Goal: Purchase product/service

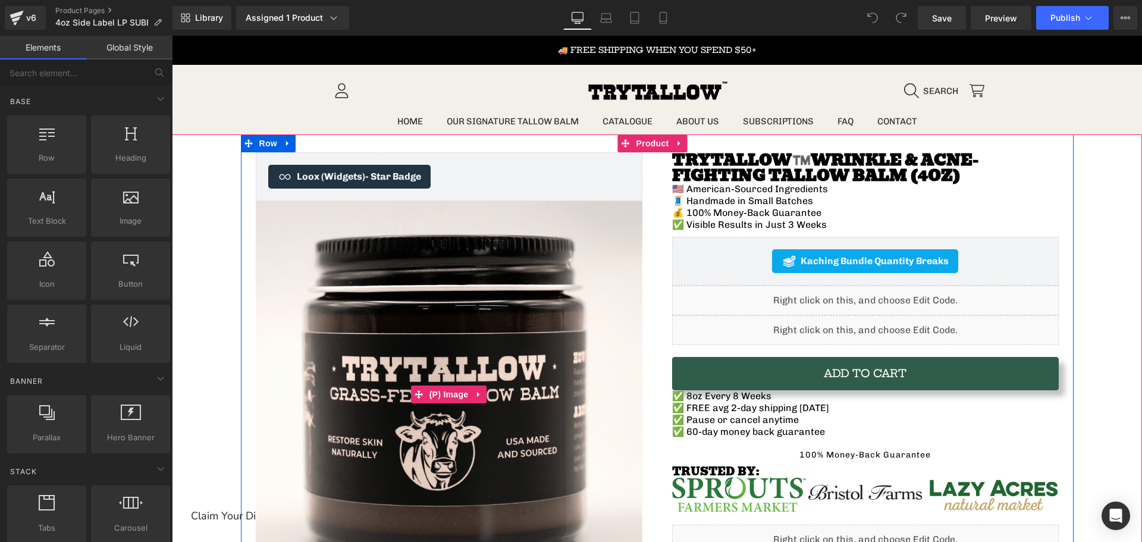
scroll to position [59, 0]
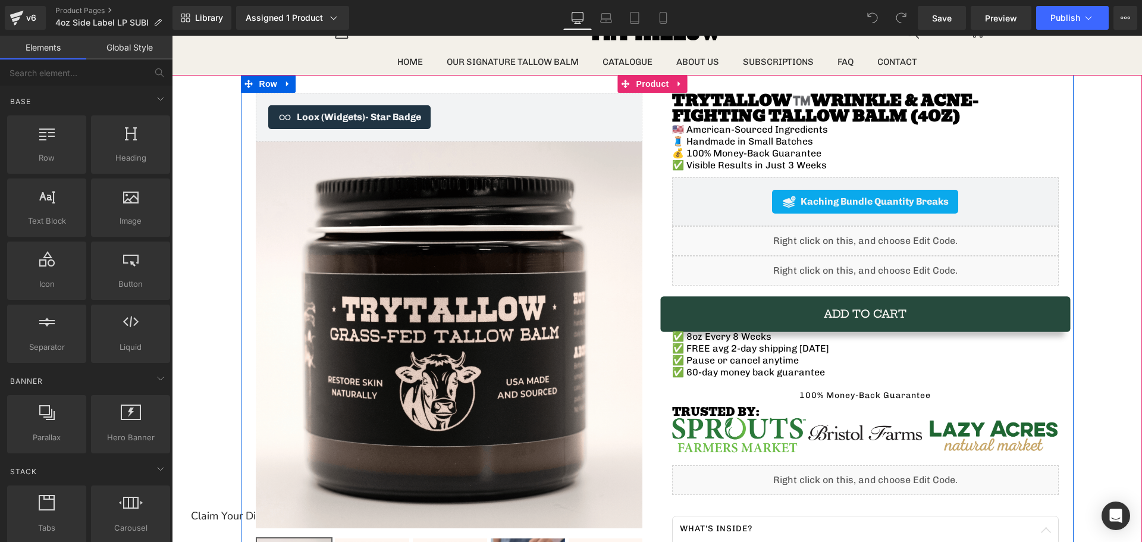
click at [753, 313] on button "Add To Cart" at bounding box center [865, 313] width 387 height 33
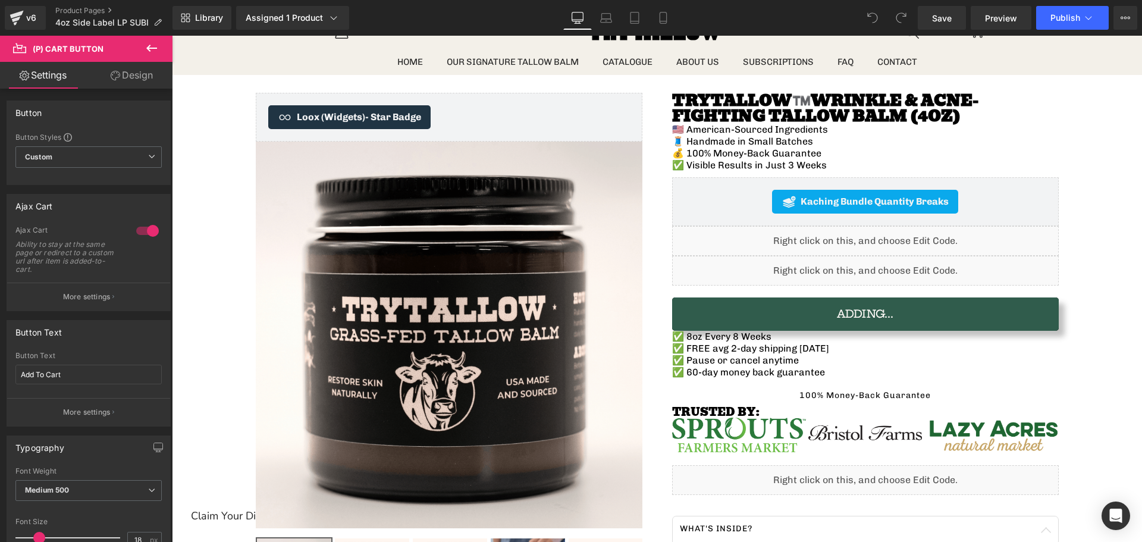
click at [120, 64] on link "Design" at bounding box center [132, 75] width 86 height 27
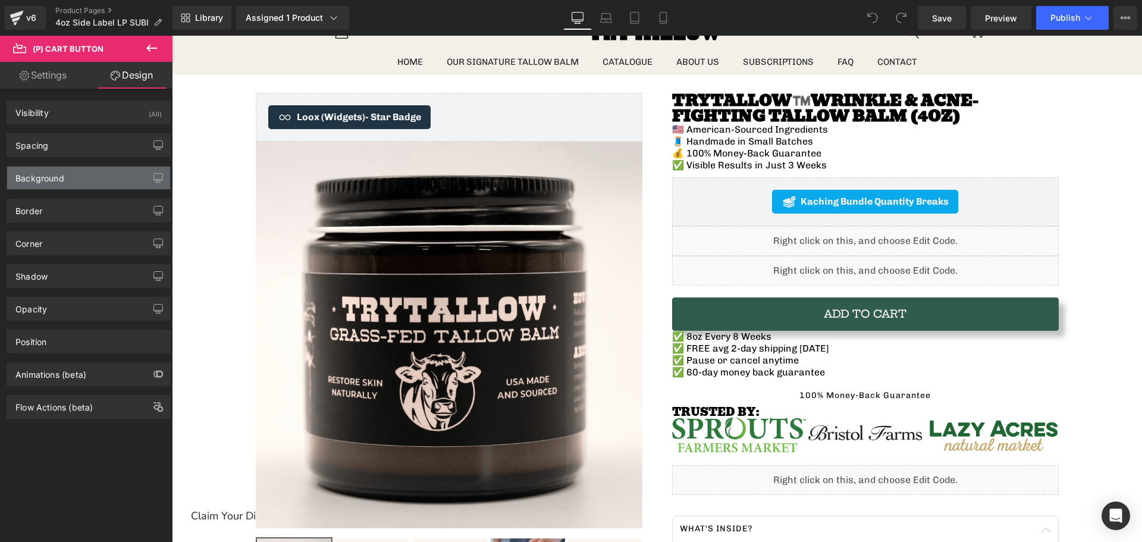
click at [52, 186] on div "Background" at bounding box center [88, 178] width 163 height 23
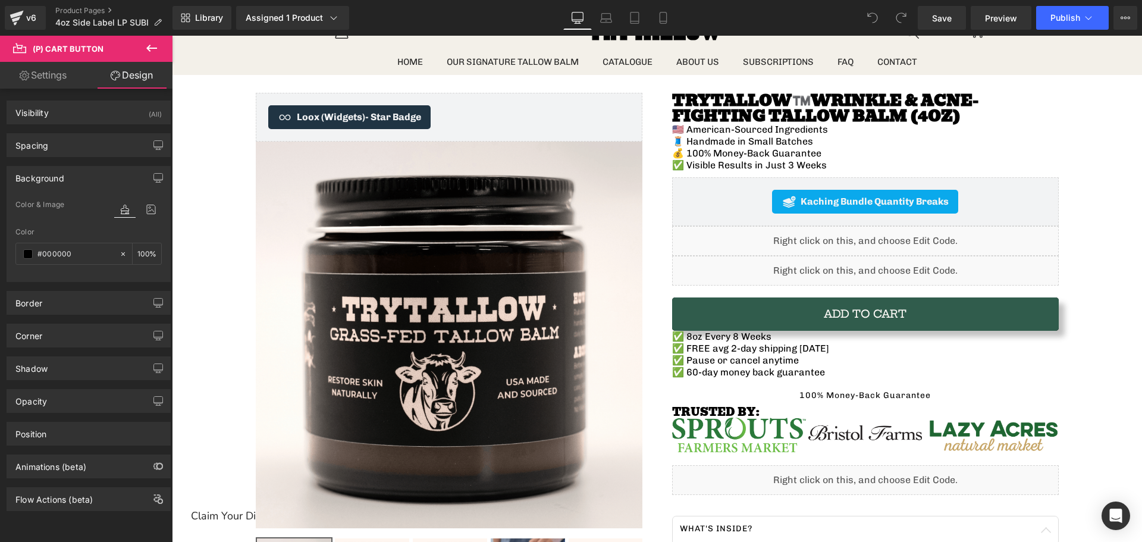
scroll to position [2, 0]
click at [35, 404] on div "Opacity" at bounding box center [88, 401] width 163 height 23
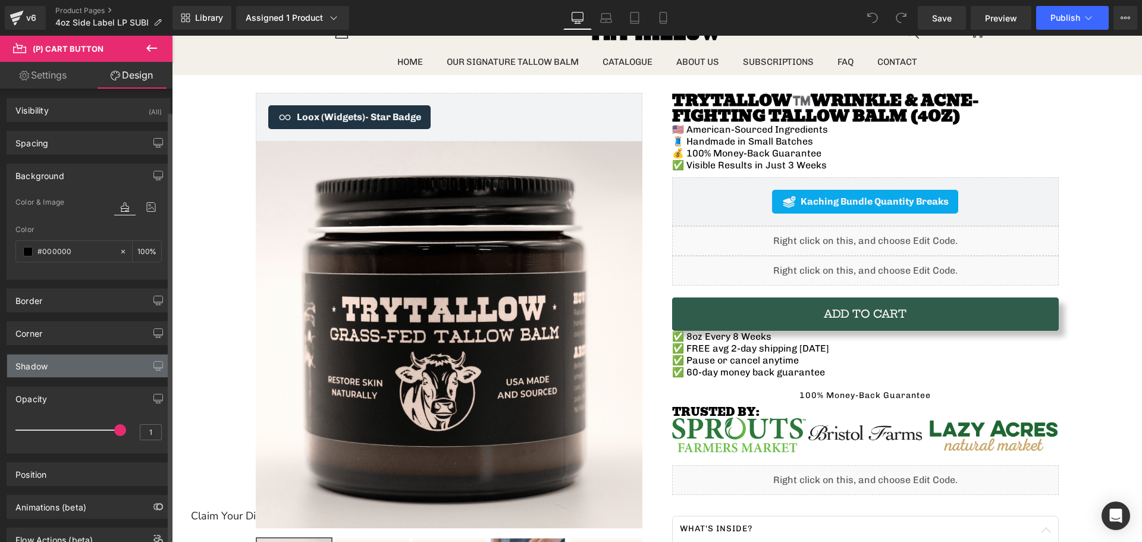
click at [35, 372] on div "Shadow" at bounding box center [88, 366] width 163 height 23
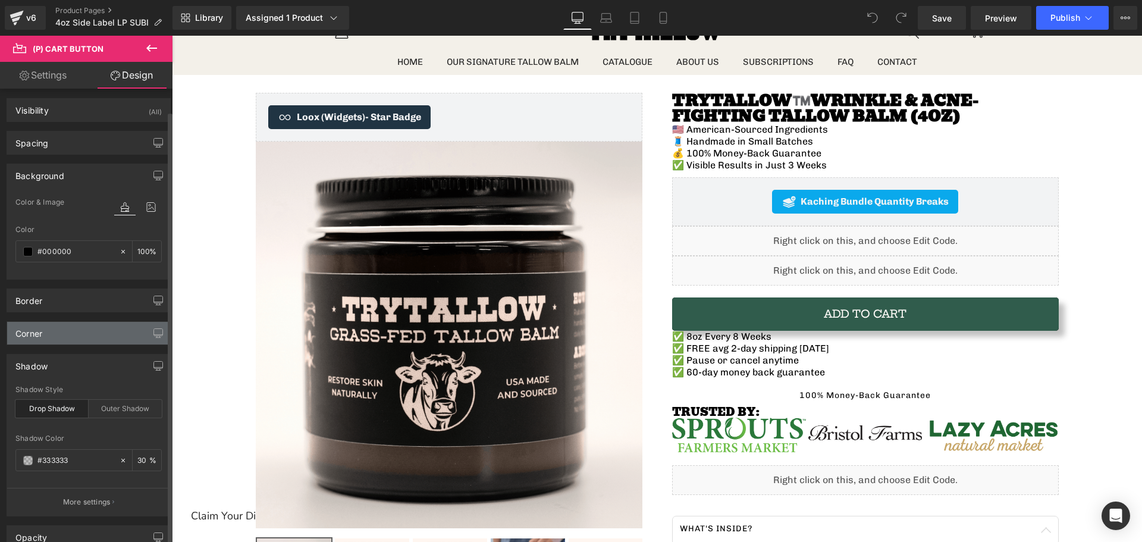
click at [33, 322] on div "Corner" at bounding box center [28, 330] width 27 height 17
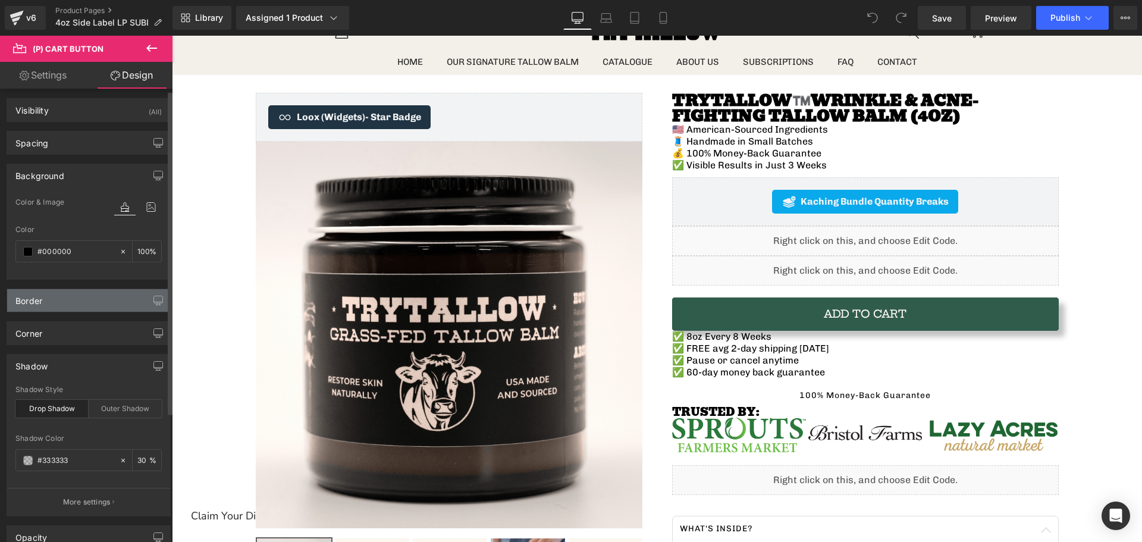
click at [30, 300] on div "Border" at bounding box center [28, 297] width 27 height 17
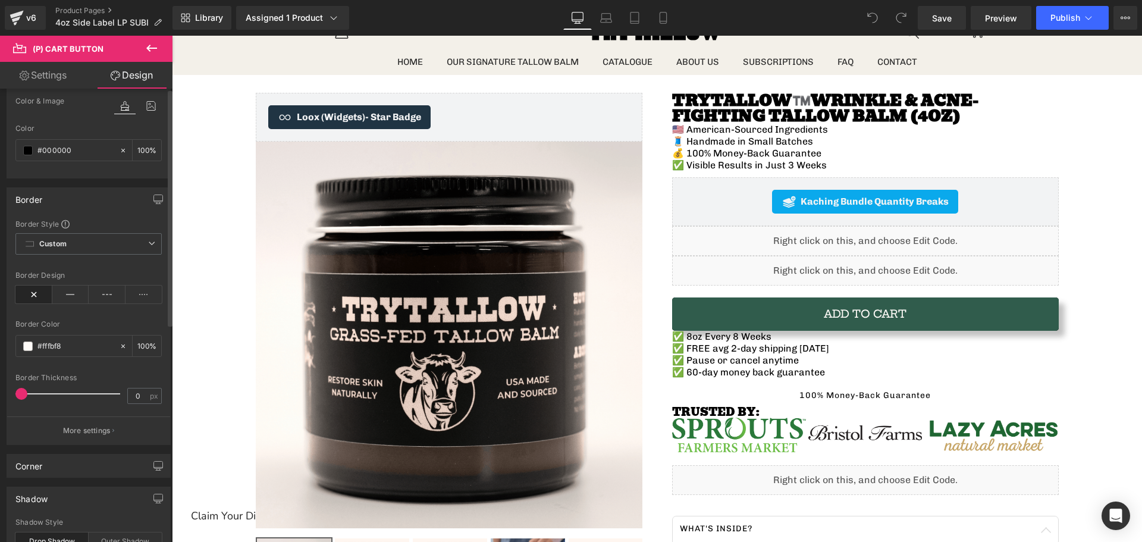
scroll to position [0, 0]
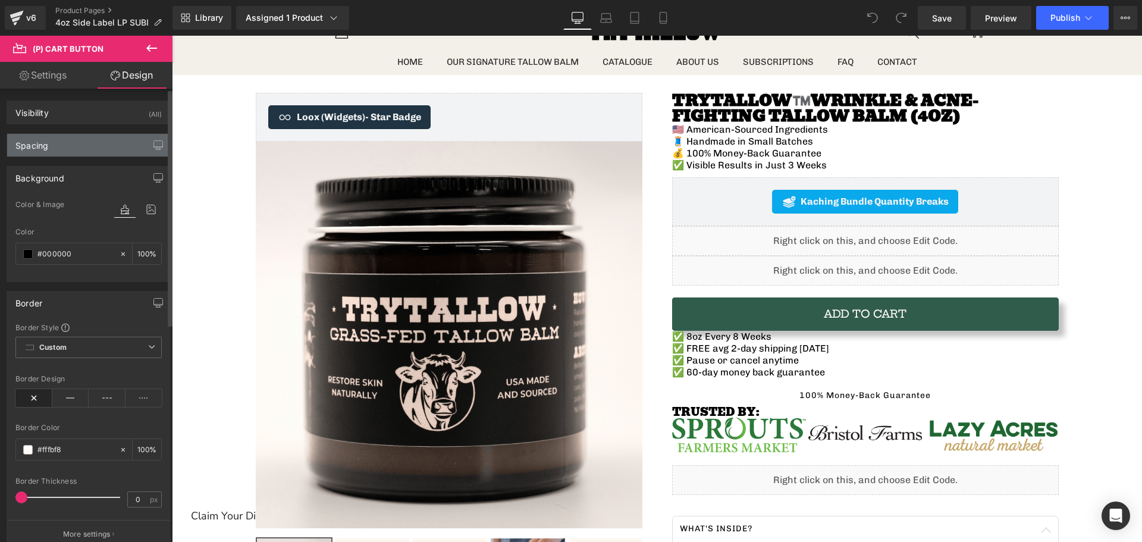
click at [56, 137] on div "Spacing" at bounding box center [88, 145] width 163 height 23
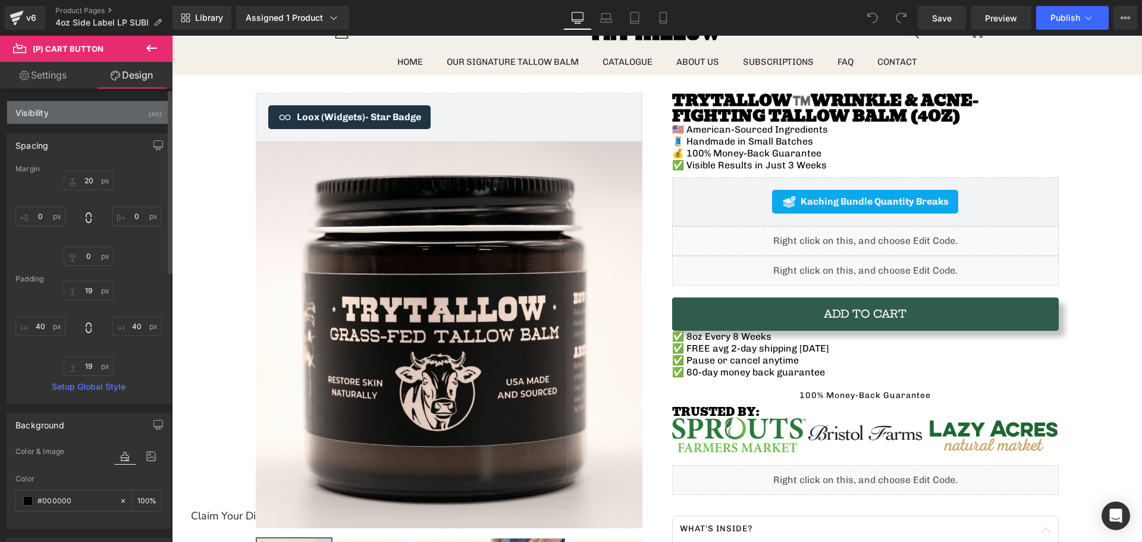
click at [55, 114] on div "Visibility (All)" at bounding box center [88, 112] width 163 height 23
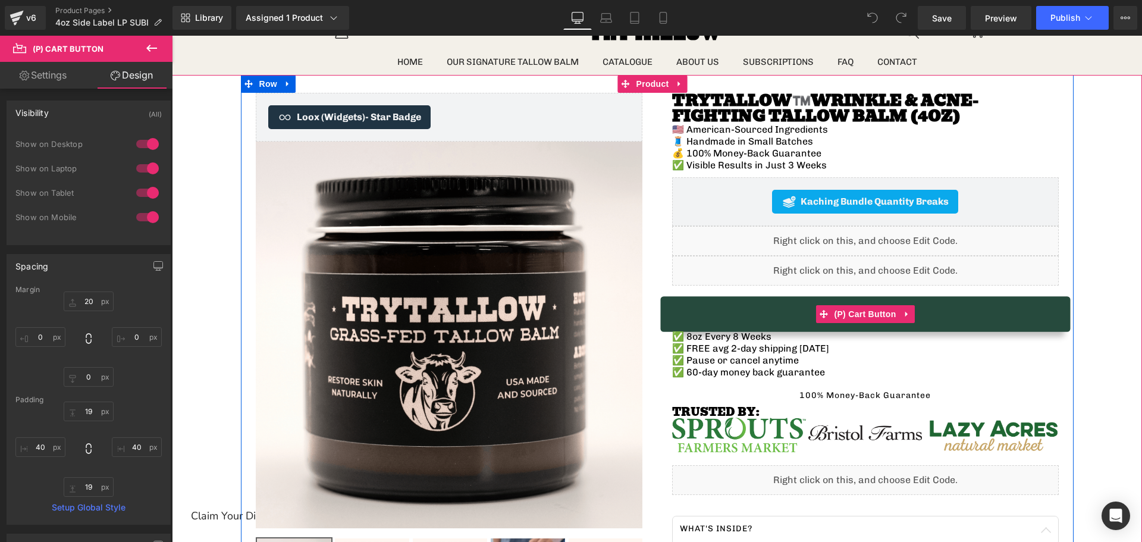
click at [735, 313] on button "Add To Cart" at bounding box center [865, 313] width 387 height 33
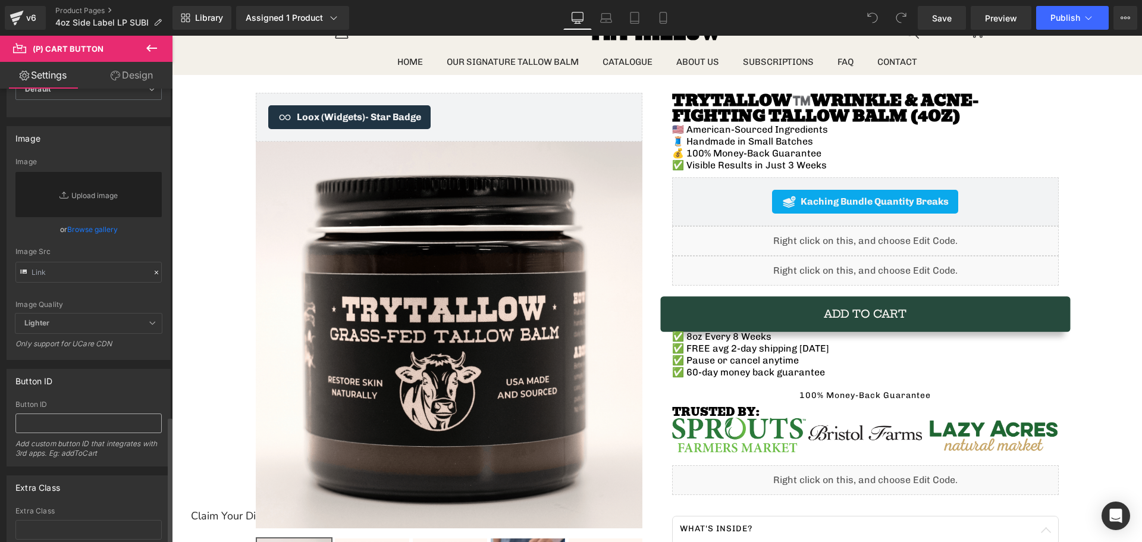
scroll to position [1171, 0]
